Goal: Transaction & Acquisition: Purchase product/service

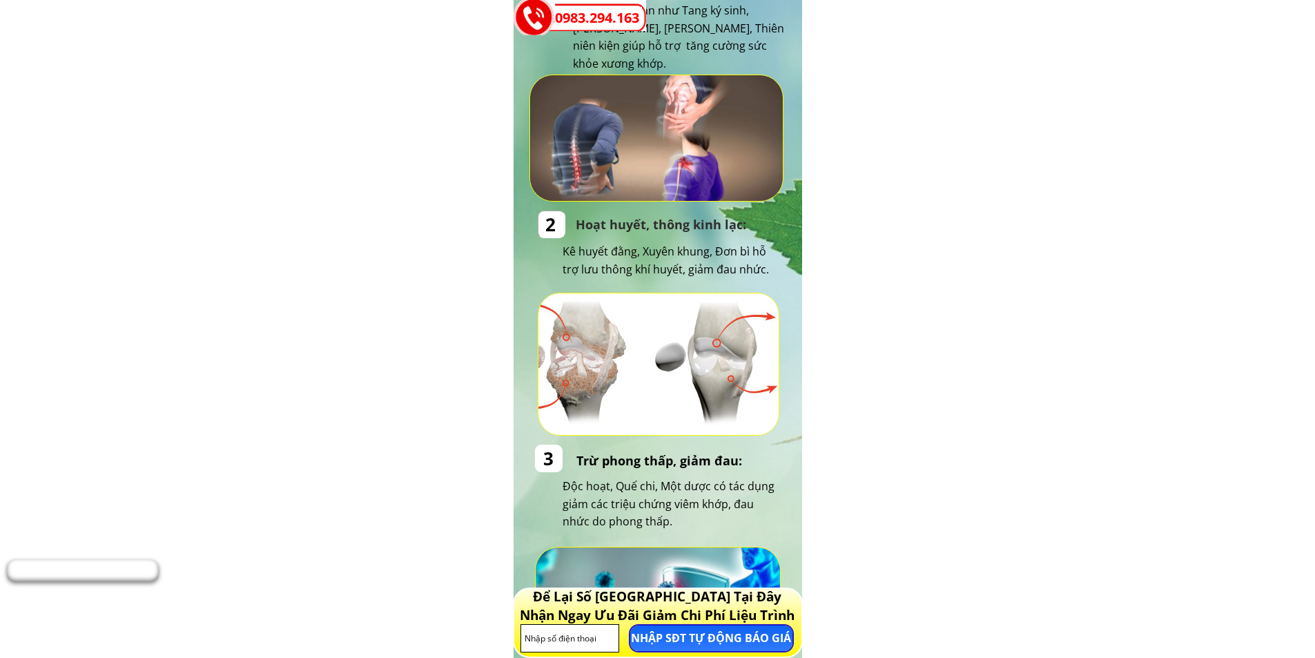
scroll to position [967, 0]
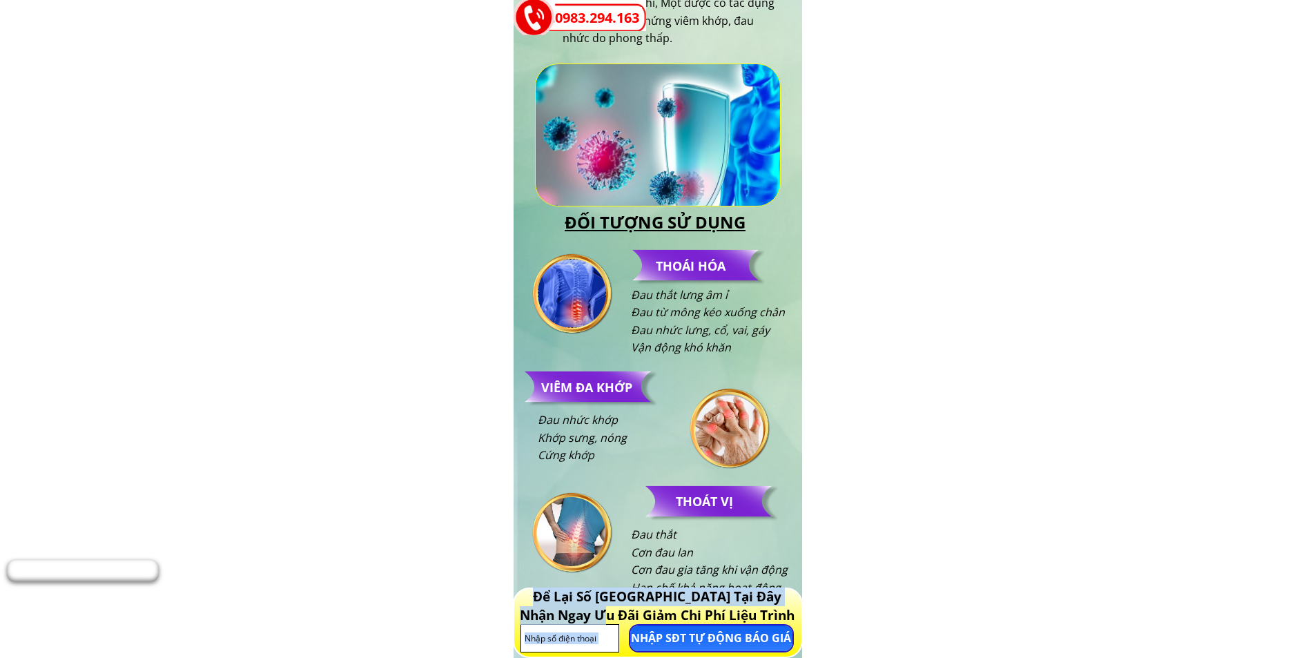
drag, startPoint x: 603, startPoint y: 610, endPoint x: 754, endPoint y: 628, distance: 152.4
click at [754, 628] on div "NHẬP SĐT TỰ ĐỘNG BÁO GIÁ Để Lại Số Điện Thoại Tại Đây Nhận Ngay Ưu Đãi Giảm Chi…" at bounding box center [658, 623] width 290 height 70
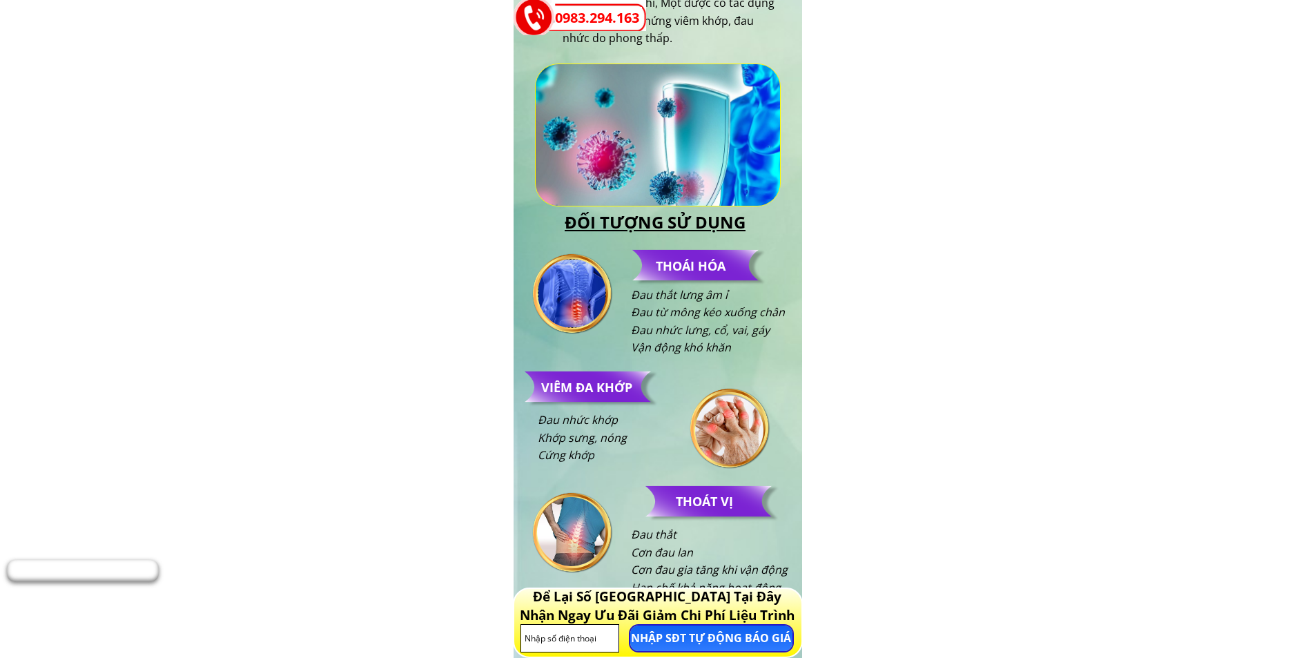
drag, startPoint x: 609, startPoint y: 599, endPoint x: 797, endPoint y: 629, distance: 190.8
click at [780, 629] on div "NHẬP SĐT TỰ ĐỘNG BÁO GIÁ Để Lại Số Điện Thoại Tại Đây Nhận Ngay Ưu Đãi Giảm Chi…" at bounding box center [658, 623] width 290 height 70
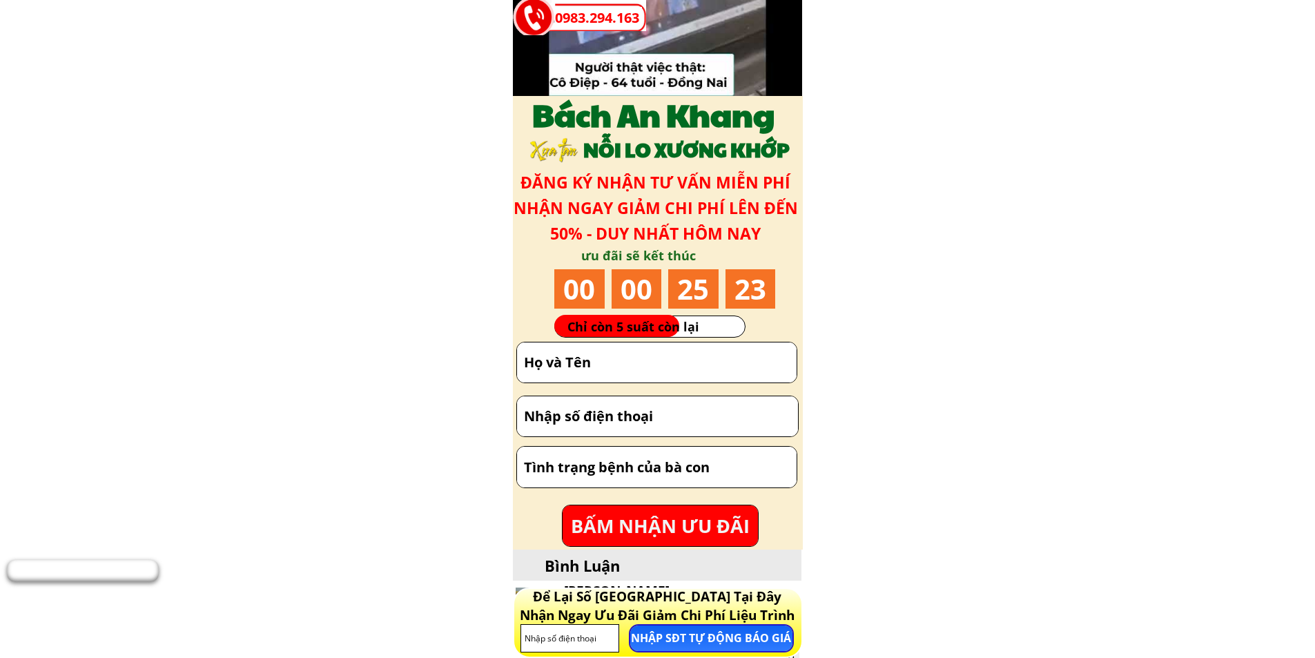
scroll to position [7319, 0]
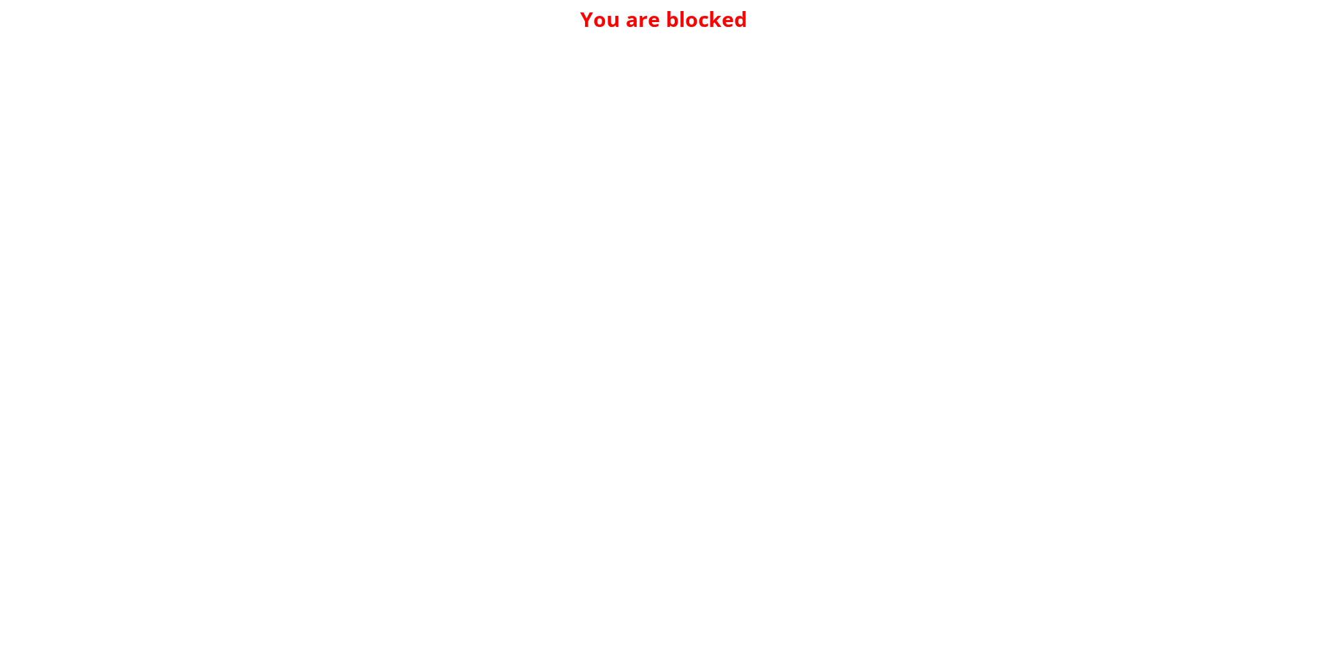
scroll to position [0, 0]
